Goal: Transaction & Acquisition: Purchase product/service

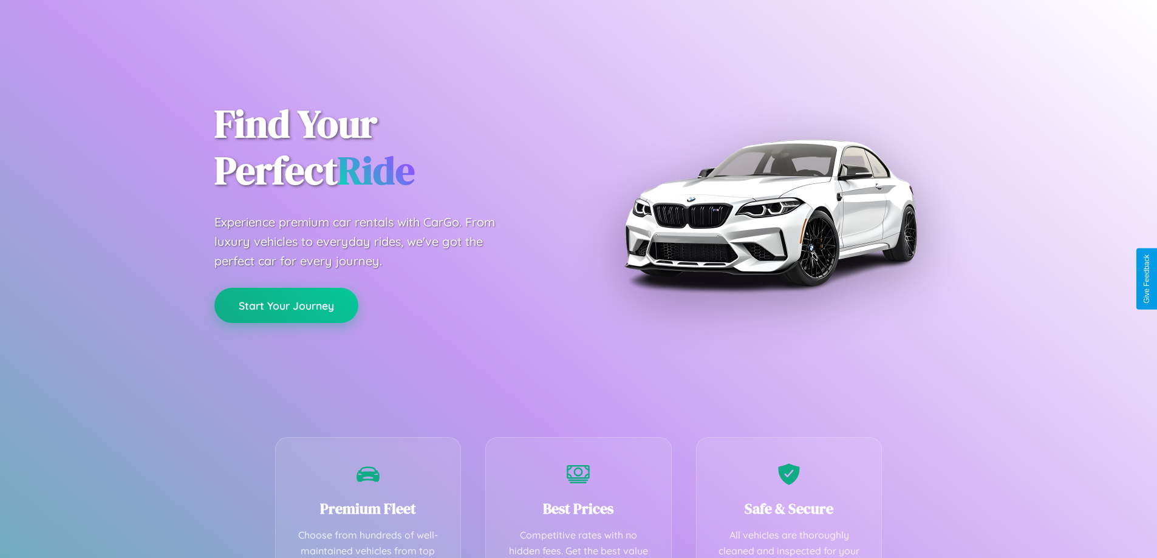
click at [286, 305] on button "Start Your Journey" at bounding box center [286, 305] width 144 height 35
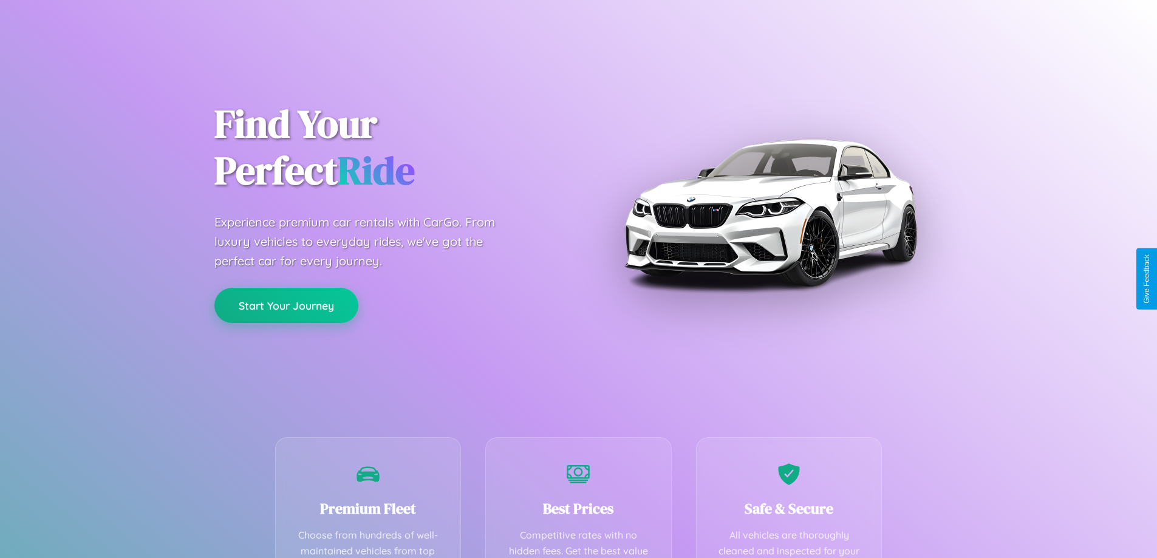
click at [286, 305] on button "Start Your Journey" at bounding box center [286, 305] width 144 height 35
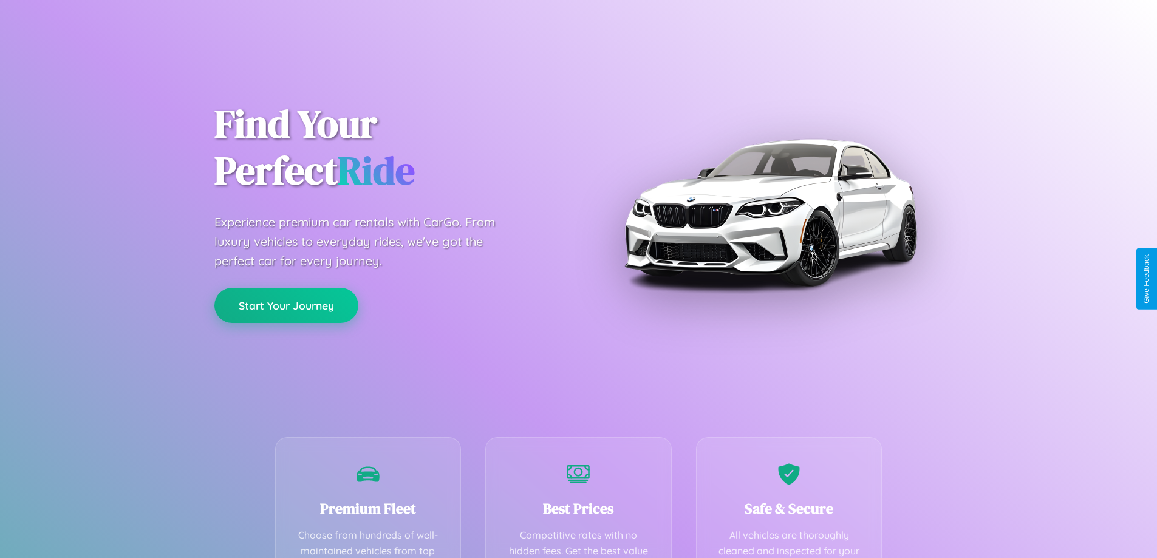
click at [286, 305] on button "Start Your Journey" at bounding box center [286, 305] width 144 height 35
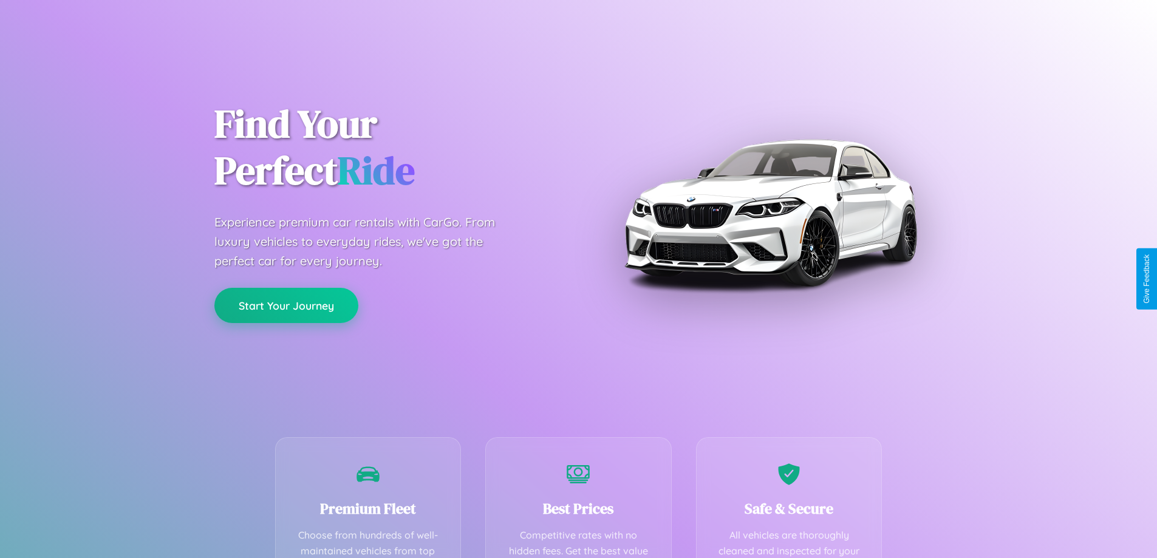
click at [286, 305] on button "Start Your Journey" at bounding box center [286, 305] width 144 height 35
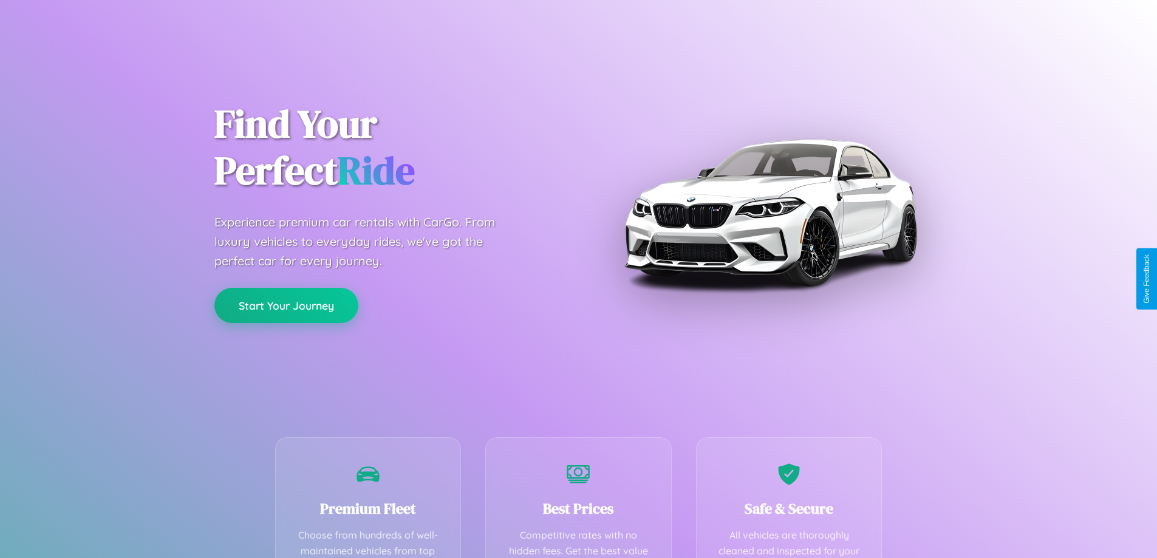
click at [286, 305] on button "Start Your Journey" at bounding box center [286, 305] width 144 height 35
